Goal: Find specific page/section: Find specific page/section

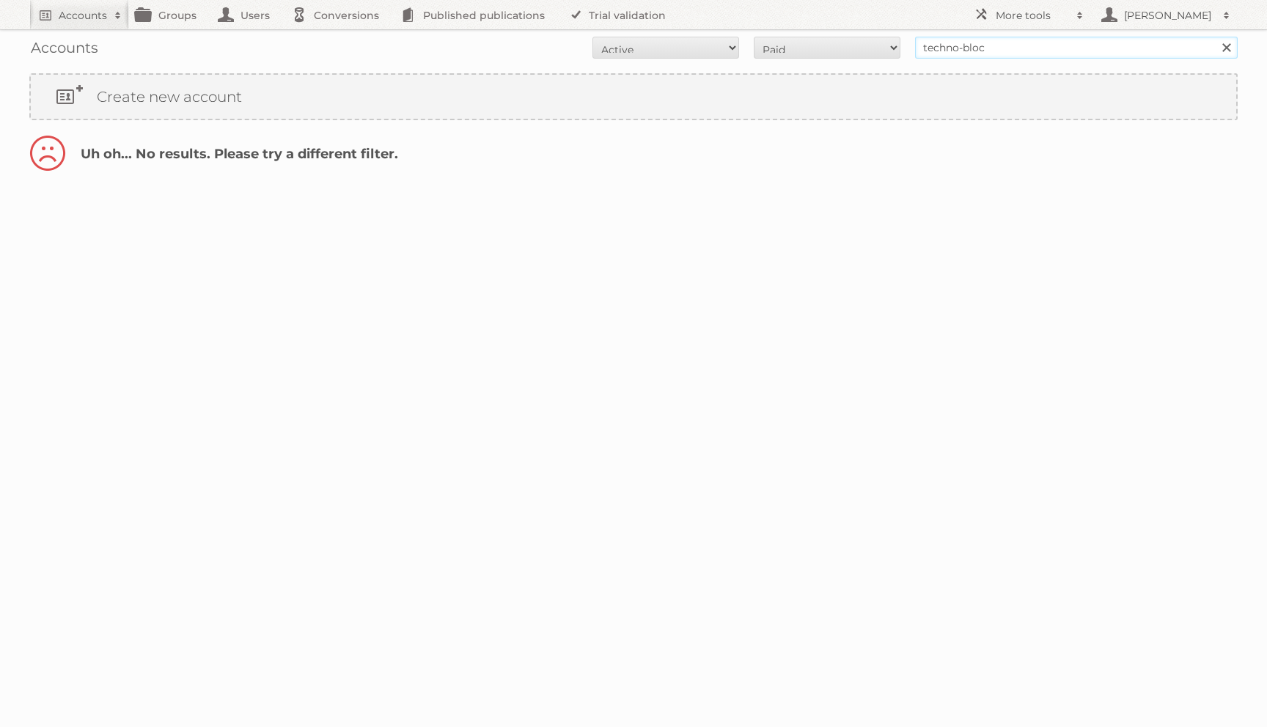
click at [1001, 47] on input "techno-bloc" at bounding box center [1076, 48] width 323 height 22
type input "technobloc"
click at [1215, 37] on input "Search" at bounding box center [1226, 48] width 22 height 22
click at [1045, 52] on input "technobloc" at bounding box center [1076, 48] width 323 height 22
type input "techno"
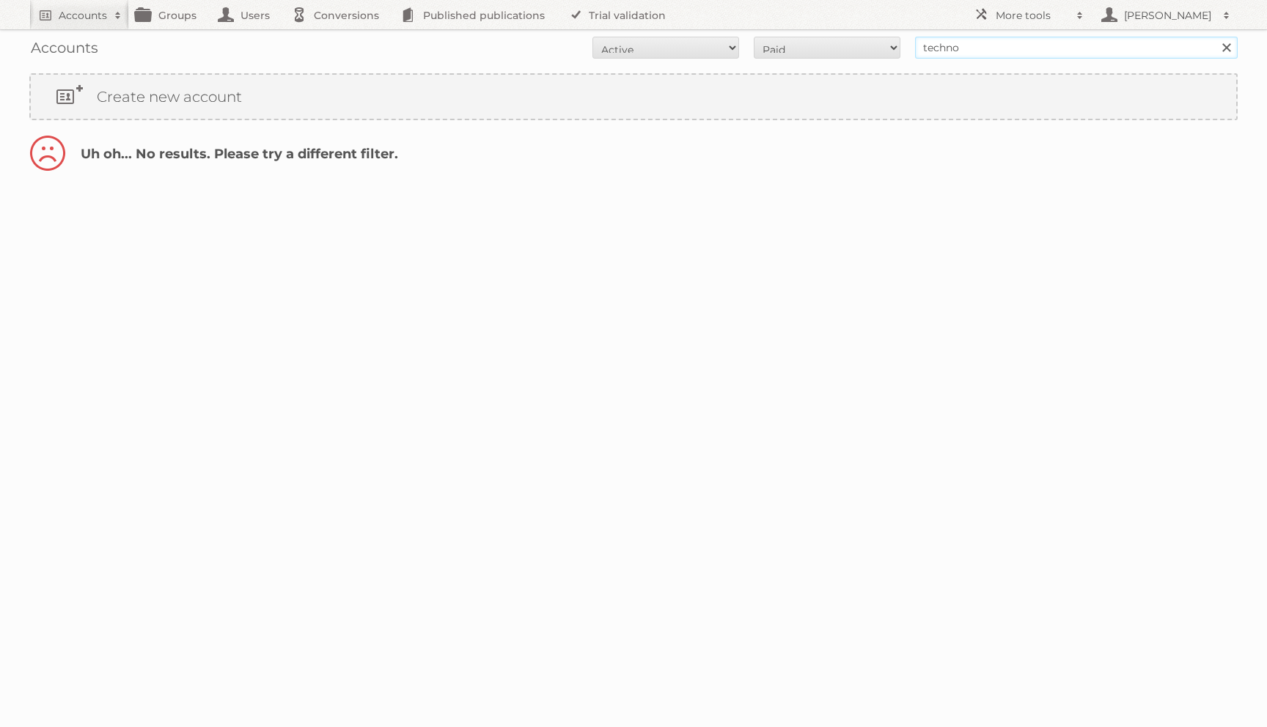
click at [1215, 37] on input "Search" at bounding box center [1226, 48] width 22 height 22
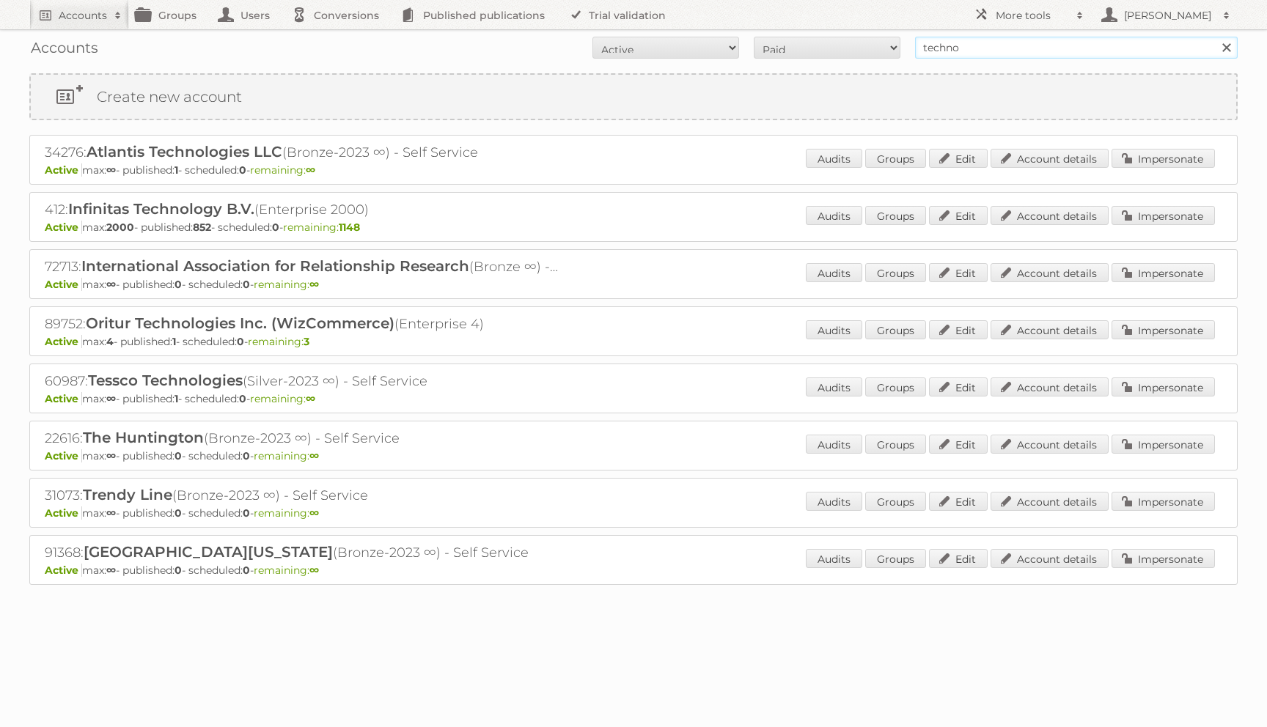
click at [943, 48] on input "techno" at bounding box center [1076, 48] width 323 height 22
type input "techo"
click at [1215, 37] on input "Search" at bounding box center [1226, 48] width 22 height 22
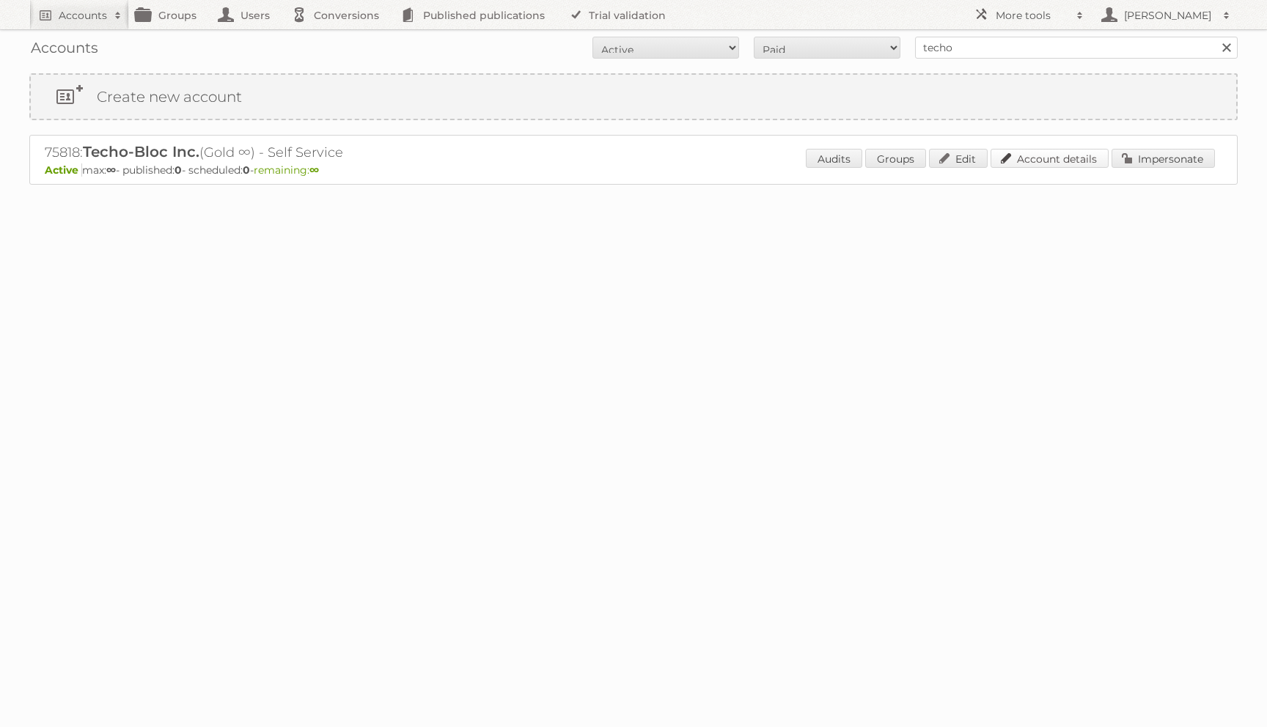
click at [1020, 152] on link "Account details" at bounding box center [1049, 158] width 118 height 19
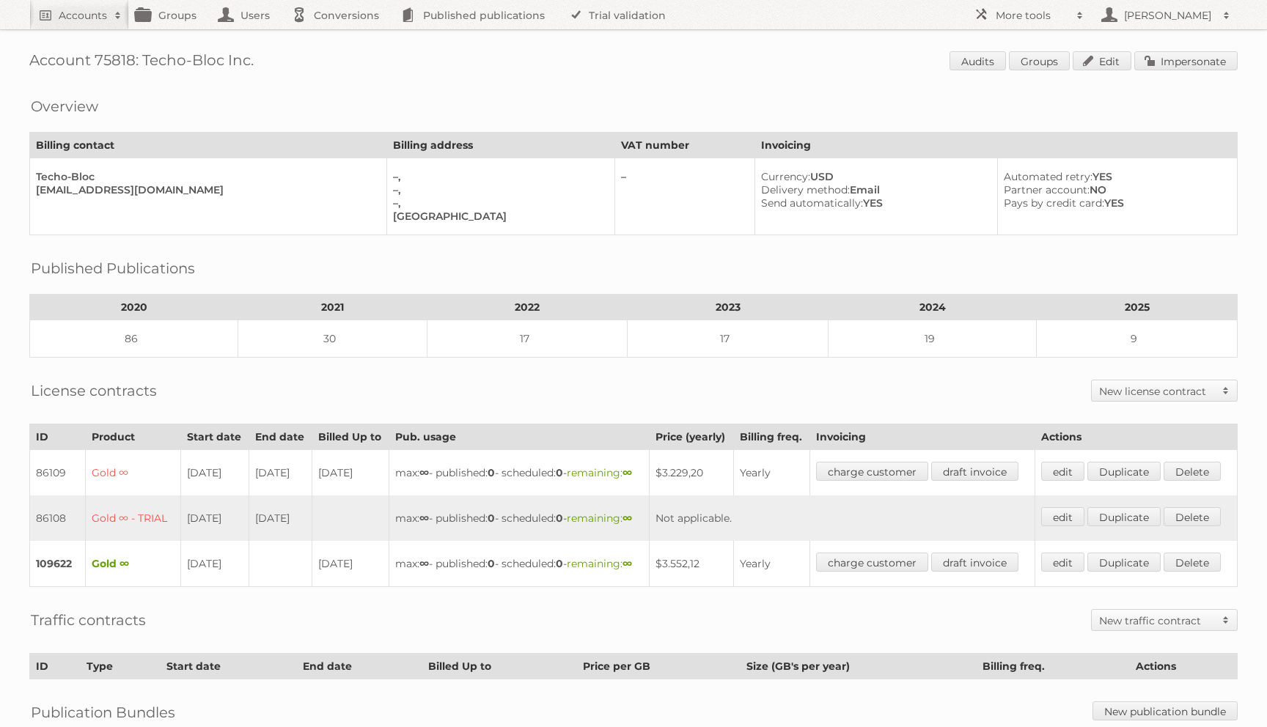
drag, startPoint x: 259, startPoint y: 52, endPoint x: 145, endPoint y: 55, distance: 114.4
click at [145, 55] on h1 "Account 75818: Techo-Bloc Inc. Audits Groups Edit Impersonate" at bounding box center [633, 62] width 1208 height 22
copy h1 "Techo-Bloc Inc."
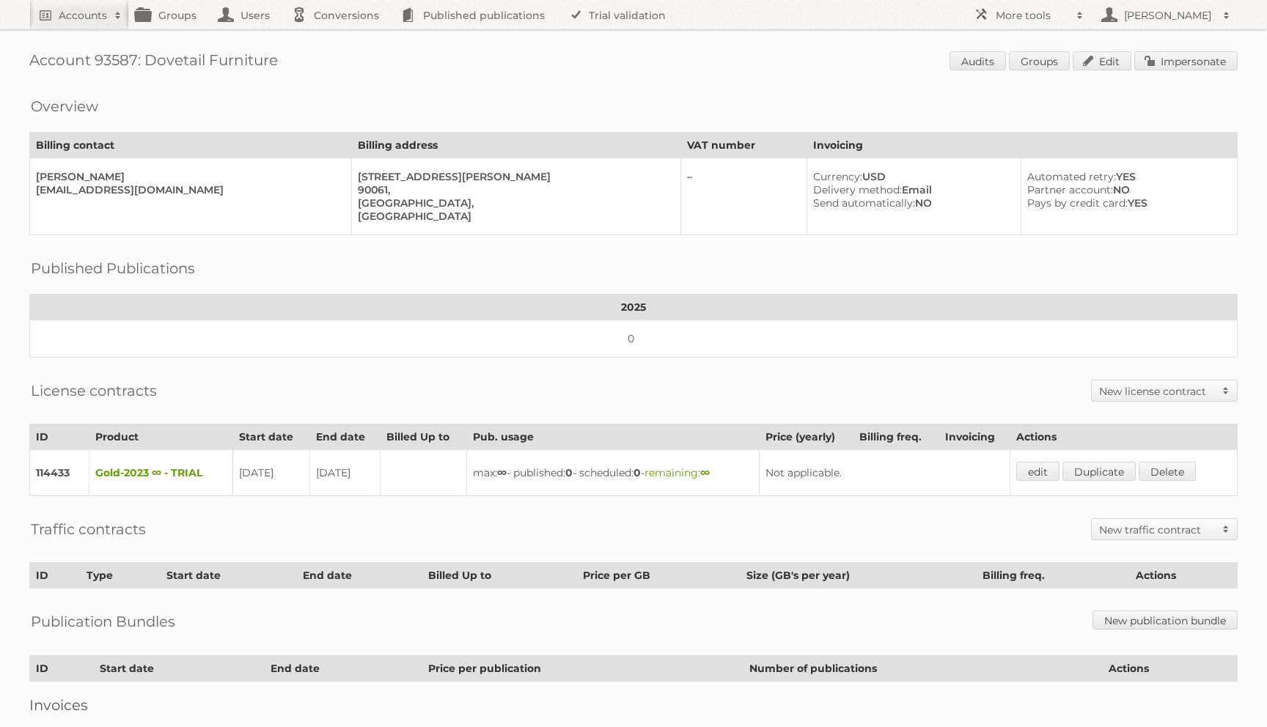
drag, startPoint x: 148, startPoint y: 59, endPoint x: 483, endPoint y: 60, distance: 335.0
click at [483, 60] on h1 "Account 93587: Dovetail Furniture Audits Groups Edit Impersonate" at bounding box center [633, 62] width 1208 height 22
copy h1 "Dovetail Furniture"
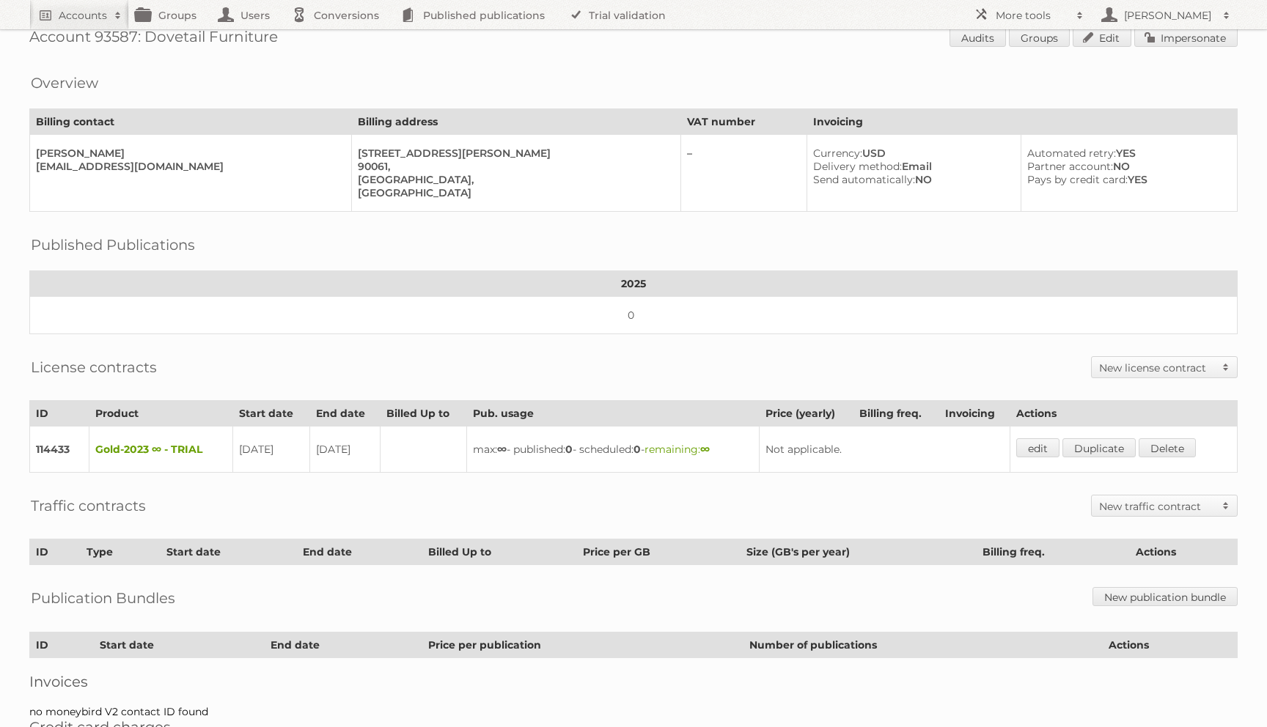
scroll to position [36, 0]
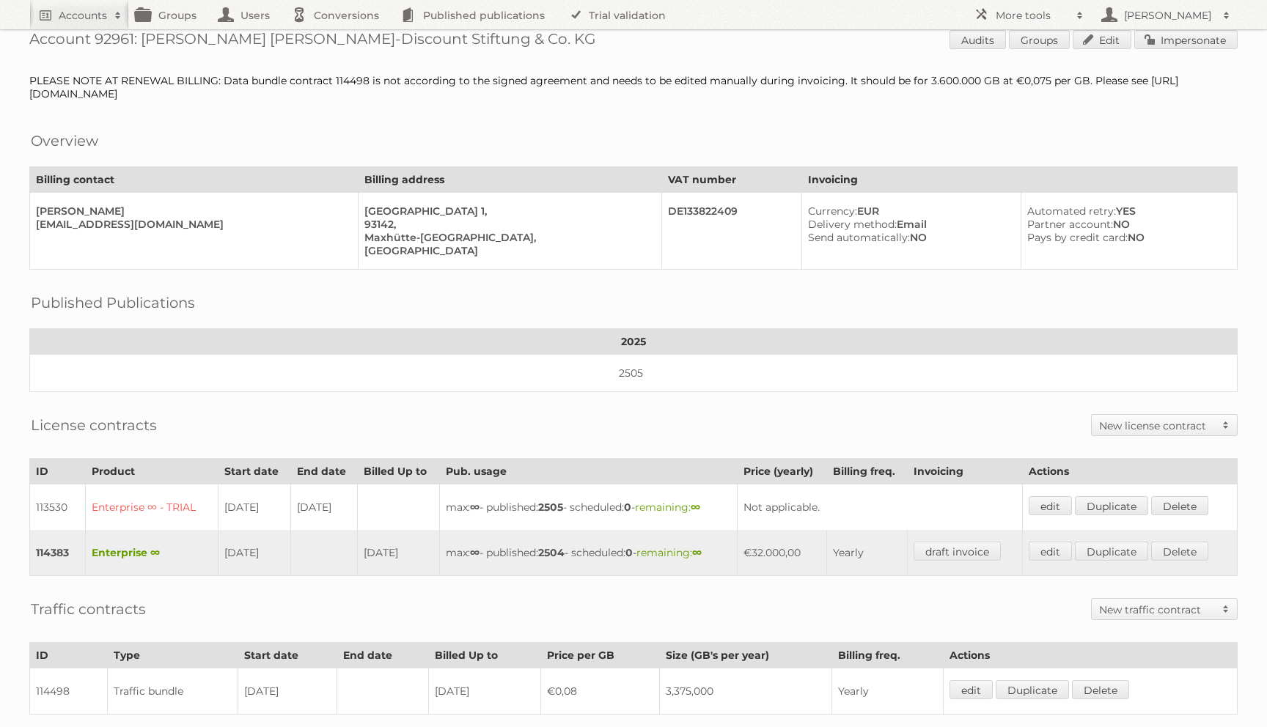
scroll to position [23, 0]
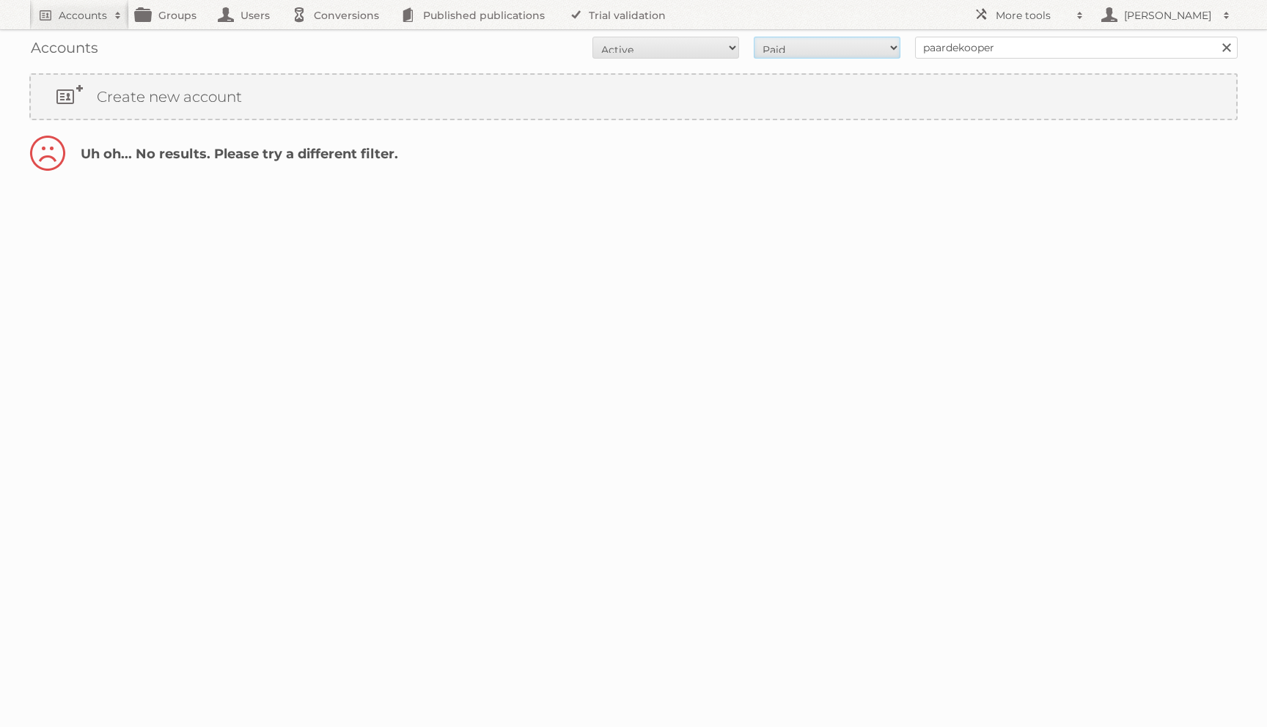
click at [853, 51] on select "All Paid Trials Self service" at bounding box center [827, 48] width 147 height 22
click at [718, 56] on select "All Active Expired Pending" at bounding box center [665, 48] width 147 height 22
select select "all"
click at [592, 37] on select "All Active Expired Pending" at bounding box center [665, 48] width 147 height 22
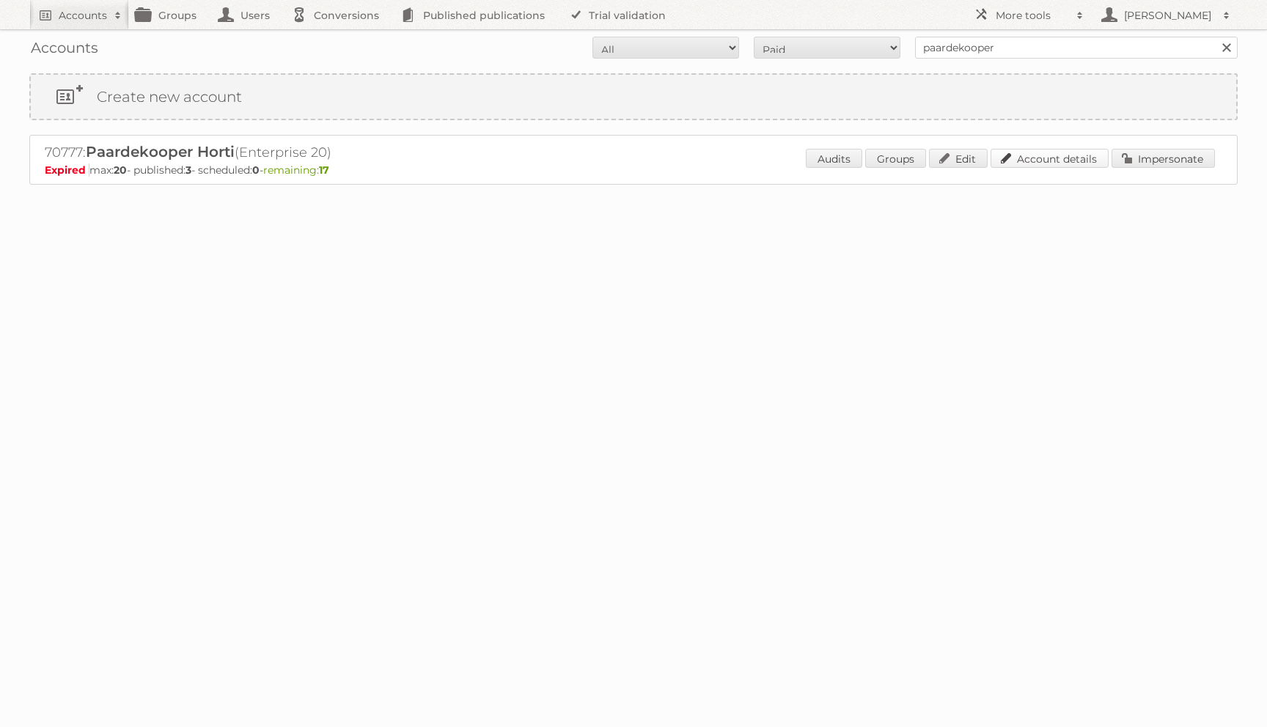
click at [1014, 155] on link "Account details" at bounding box center [1049, 158] width 118 height 19
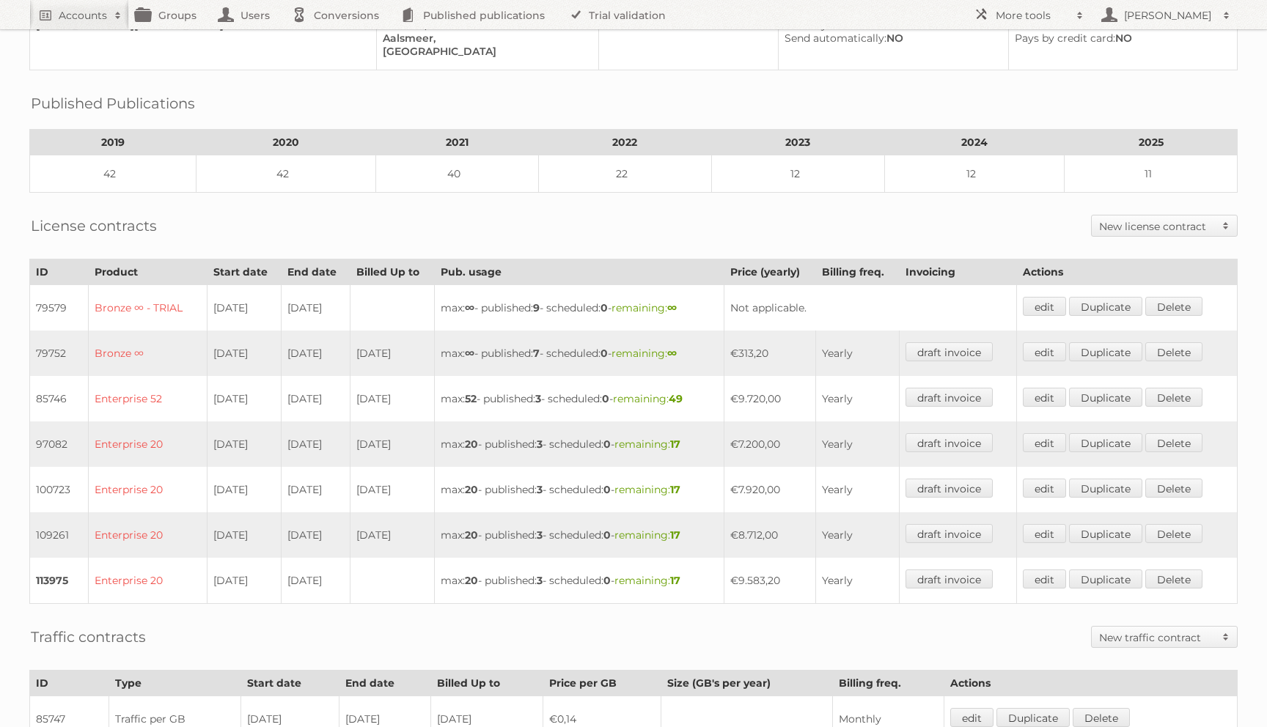
scroll to position [221, 0]
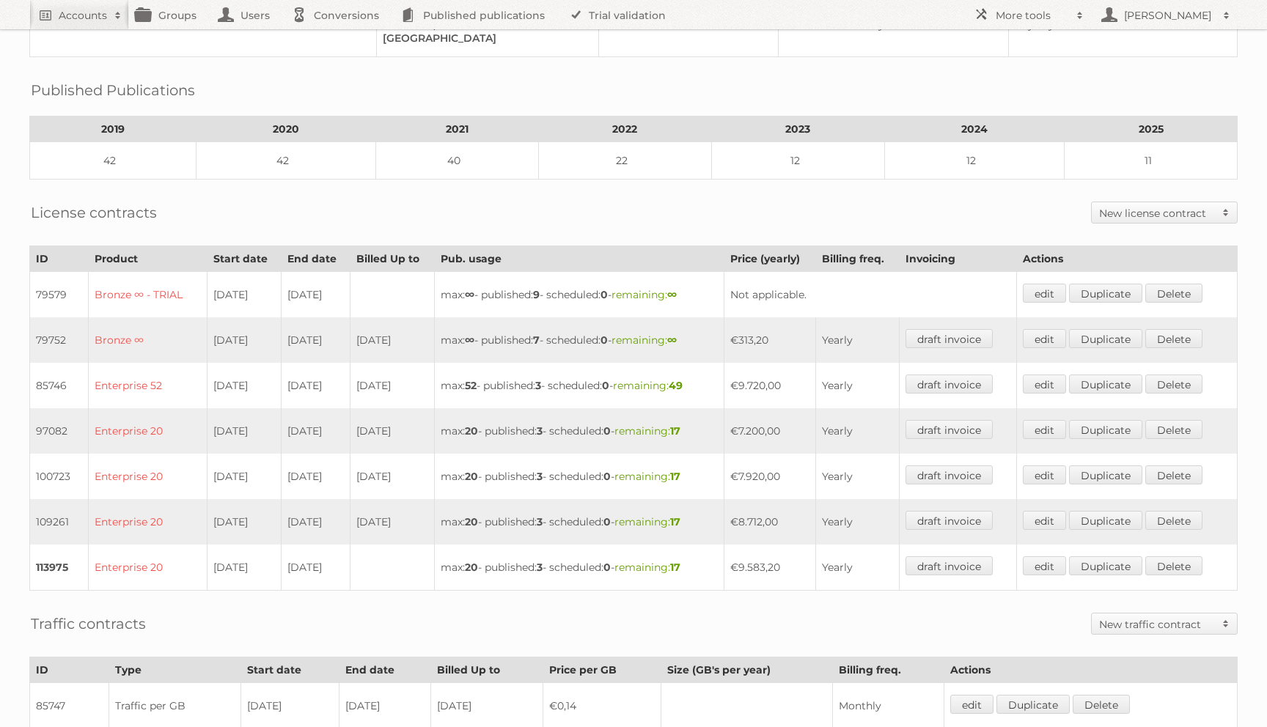
drag, startPoint x: 289, startPoint y: 468, endPoint x: 339, endPoint y: 468, distance: 50.6
click at [339, 468] on td "[DATE]" at bounding box center [315, 476] width 69 height 45
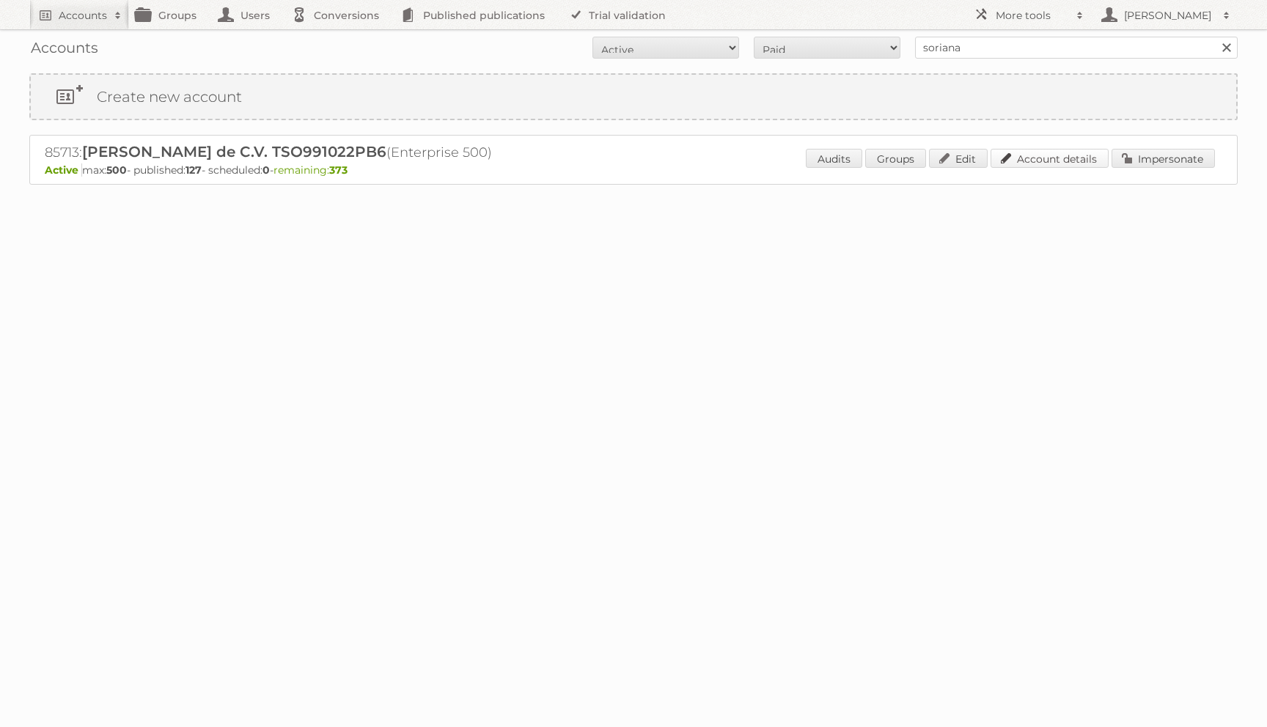
click at [1080, 161] on link "Account details" at bounding box center [1049, 158] width 118 height 19
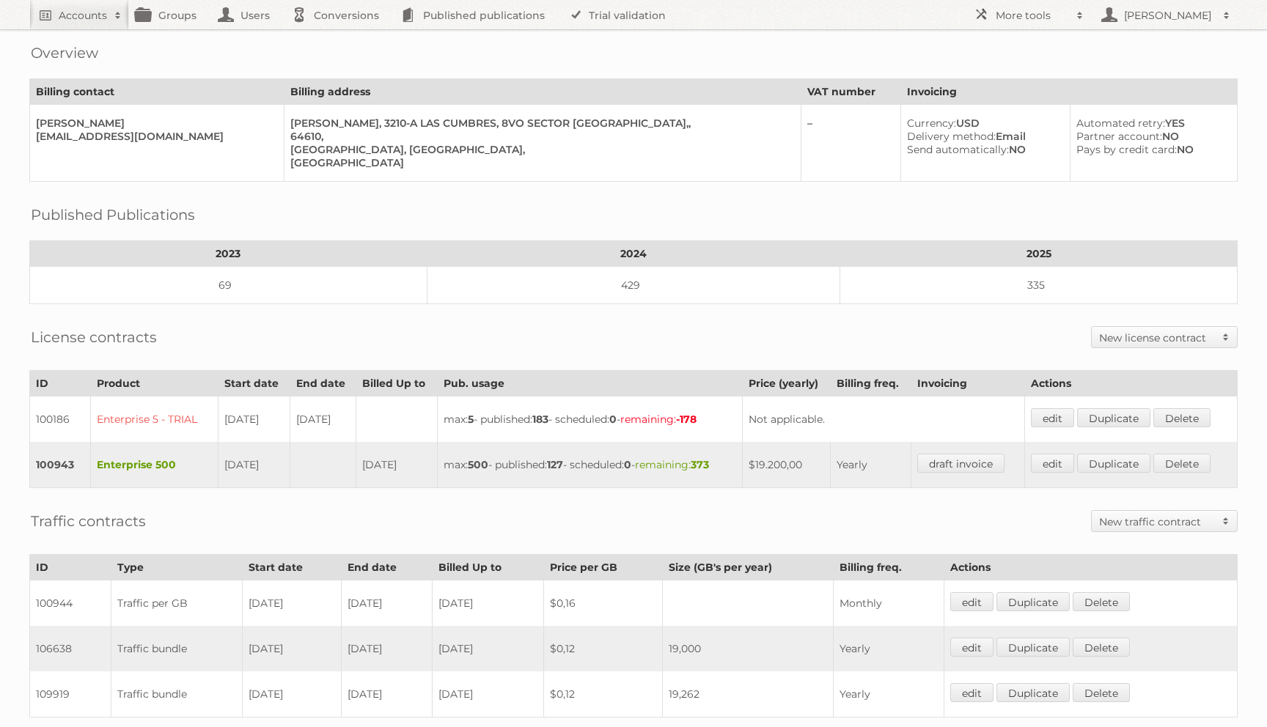
scroll to position [62, 0]
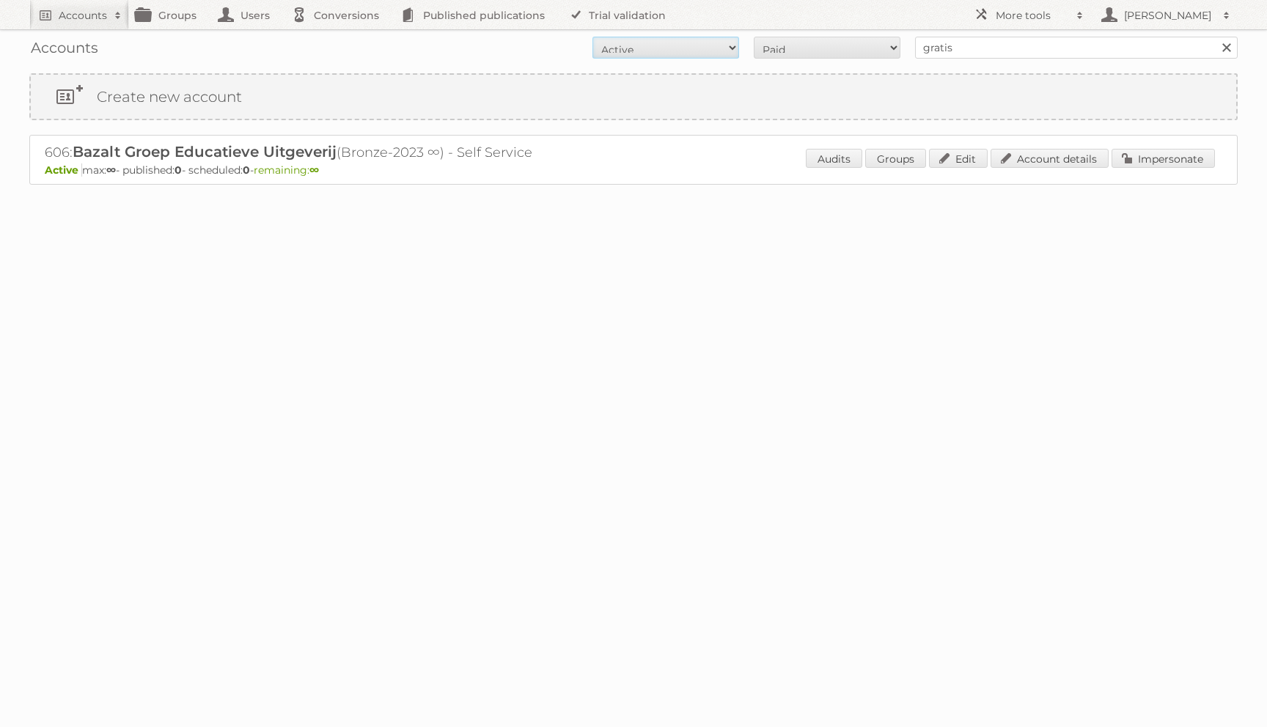
click at [718, 39] on select "All Active Expired Pending" at bounding box center [665, 48] width 147 height 22
select select "all"
click at [592, 37] on select "All Active Expired Pending" at bounding box center [665, 48] width 147 height 22
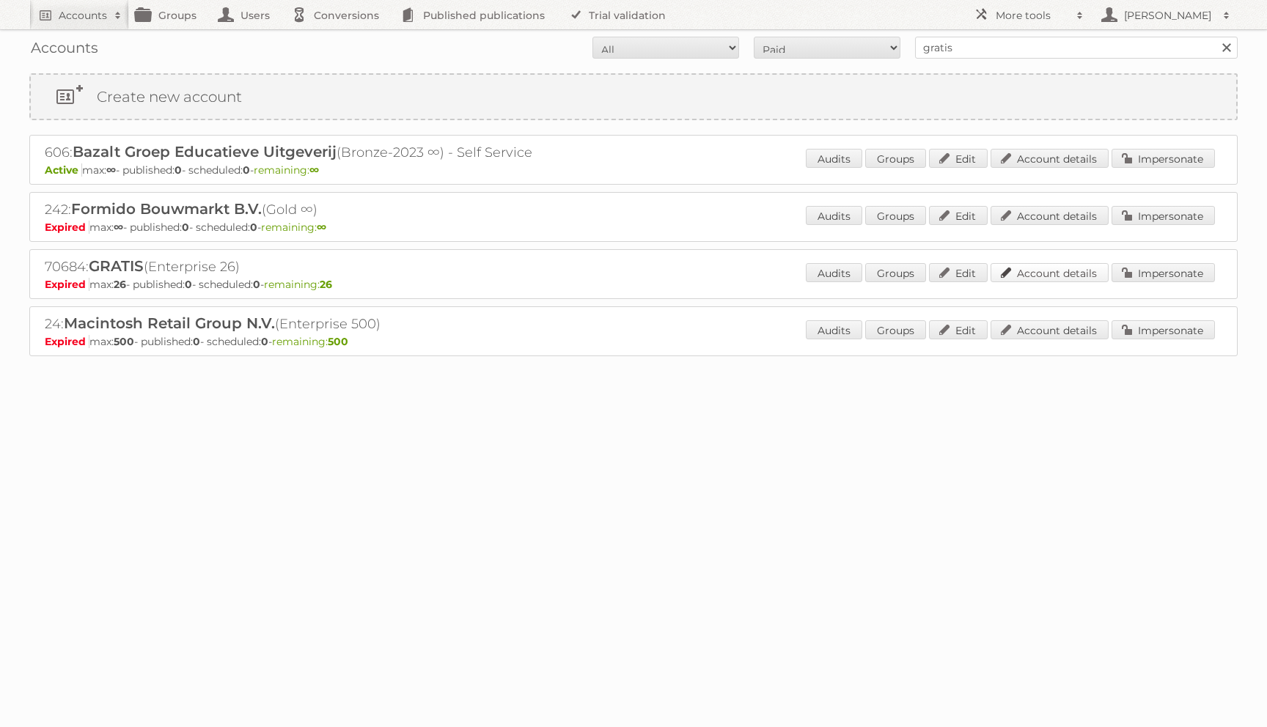
click at [1048, 274] on link "Account details" at bounding box center [1049, 272] width 118 height 19
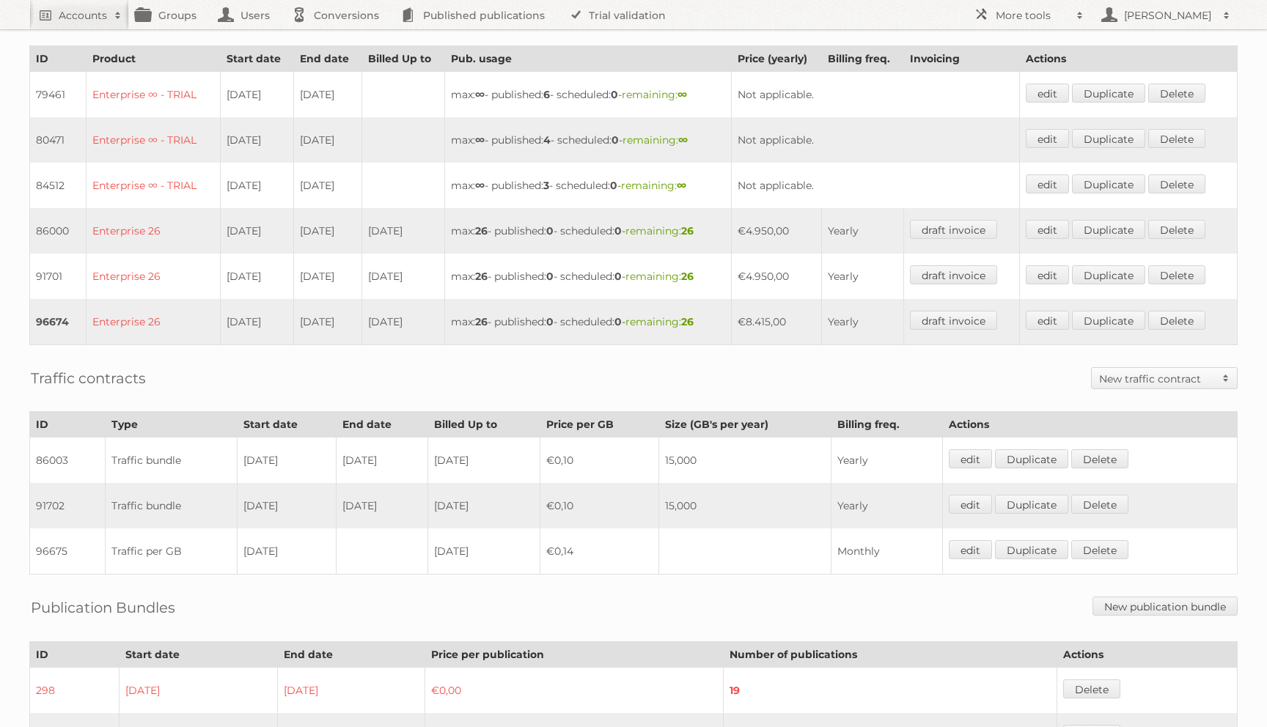
scroll to position [421, 0]
